Goal: Transaction & Acquisition: Purchase product/service

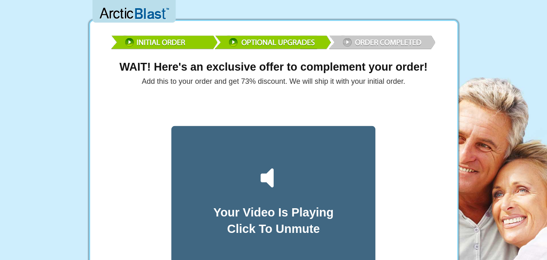
click at [388, 39] on img at bounding box center [274, 41] width 328 height 24
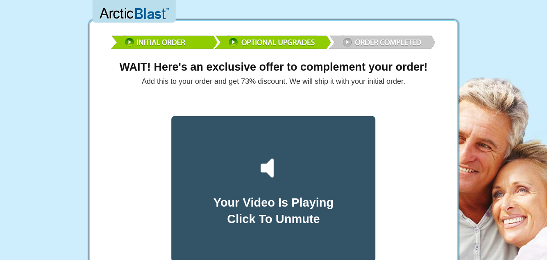
click at [268, 170] on icon at bounding box center [267, 167] width 13 height 19
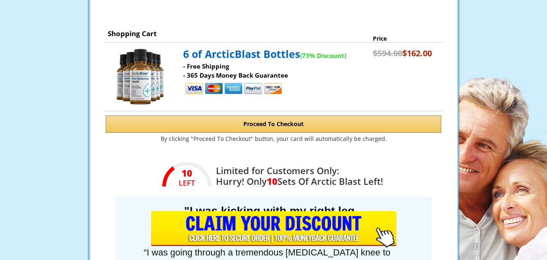
scroll to position [280, 0]
click at [242, 228] on input "image" at bounding box center [274, 229] width 246 height 36
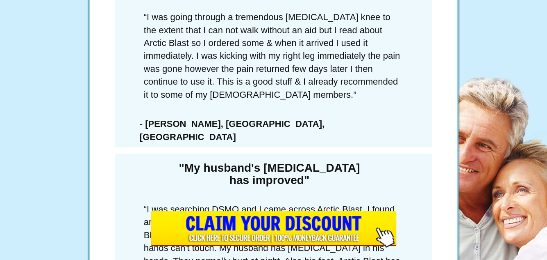
scroll to position [514, 0]
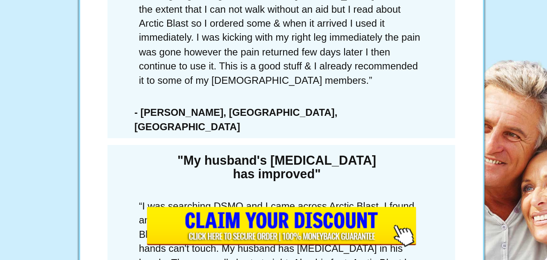
click at [196, 226] on input "image" at bounding box center [274, 229] width 246 height 36
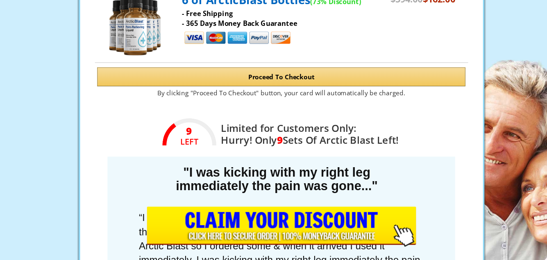
scroll to position [315, 0]
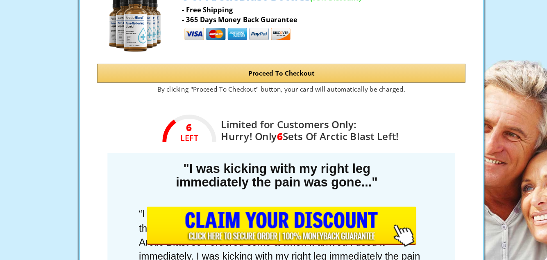
click at [271, 89] on button "Proceed To Checkout" at bounding box center [274, 89] width 336 height 17
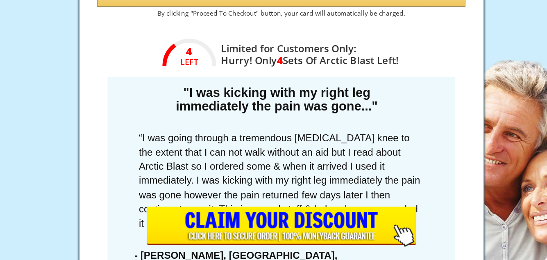
scroll to position [384, 0]
click at [289, 224] on input "image" at bounding box center [274, 229] width 246 height 36
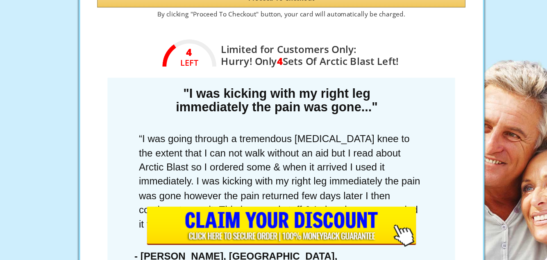
scroll to position [388, 0]
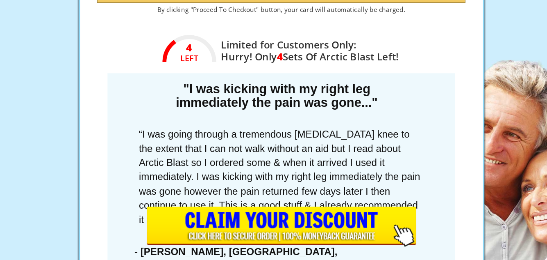
click at [285, 228] on input "image" at bounding box center [274, 229] width 246 height 36
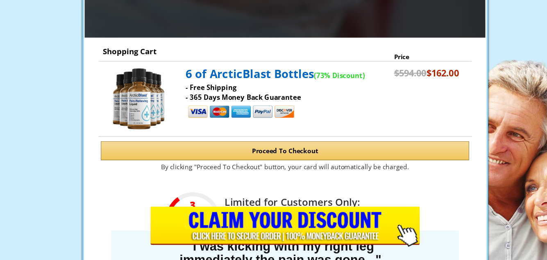
scroll to position [246, 0]
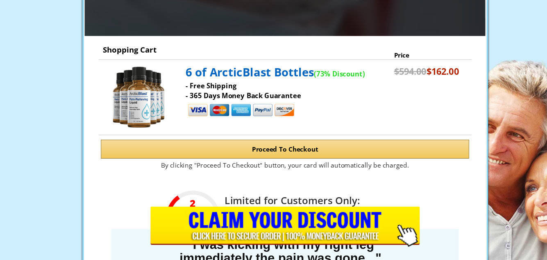
click at [251, 157] on button "Proceed To Checkout" at bounding box center [274, 158] width 336 height 17
